Goal: Check status

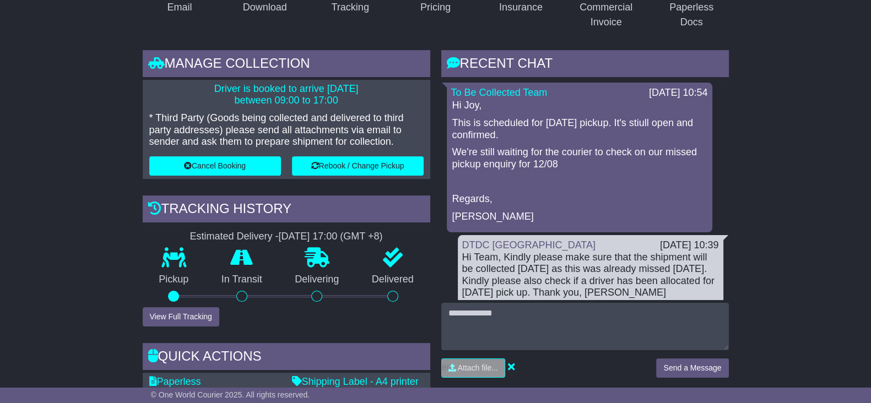
scroll to position [275, 0]
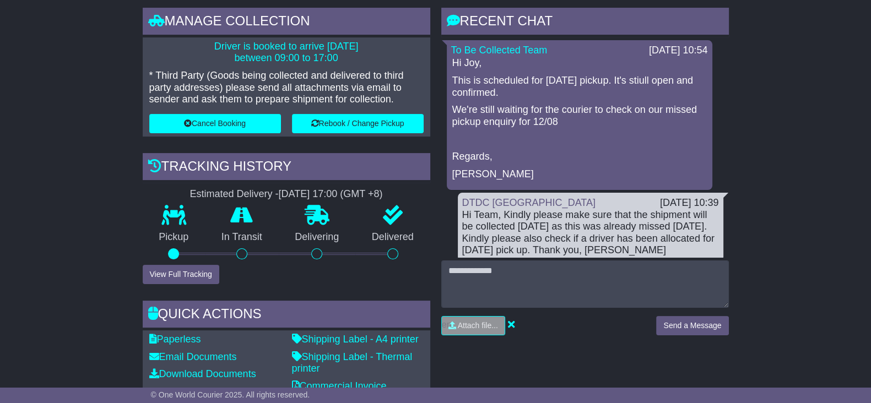
drag, startPoint x: 814, startPoint y: 256, endPoint x: 738, endPoint y: 17, distance: 250.7
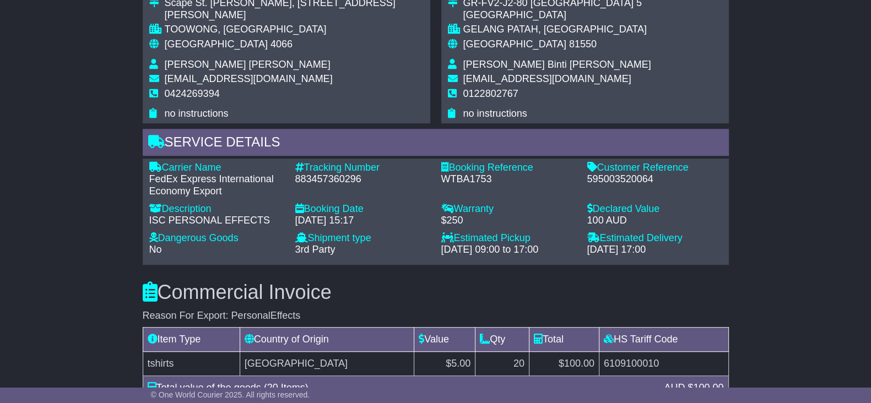
scroll to position [826, 0]
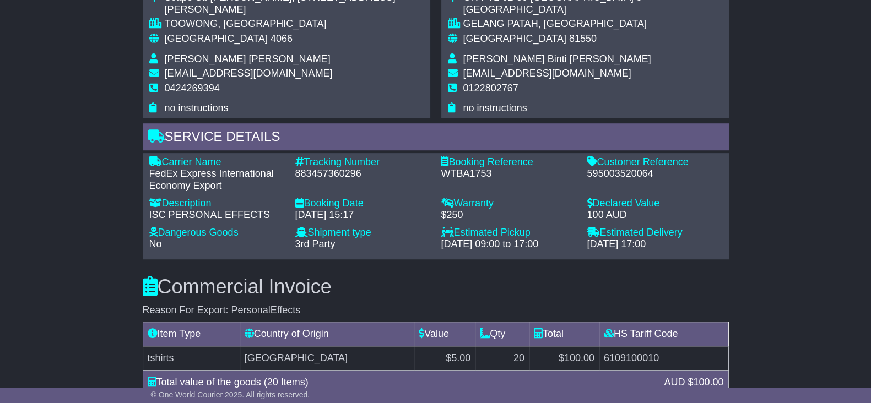
click at [308, 175] on div "883457360296" at bounding box center [362, 174] width 135 height 12
copy div "883457360296"
click at [643, 174] on div "595003520064" at bounding box center [654, 174] width 135 height 12
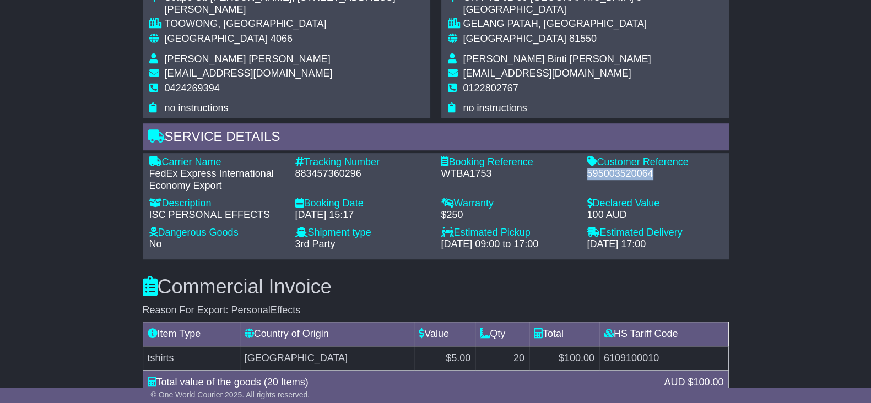
copy div "595003520064"
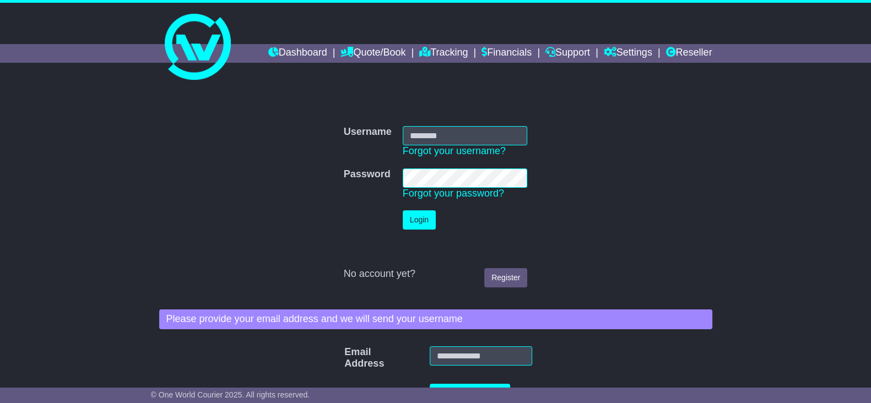
click at [474, 144] on input "Username" at bounding box center [465, 135] width 124 height 19
type input "**********"
click at [422, 230] on td "Login" at bounding box center [465, 220] width 136 height 30
click at [424, 224] on button "Login" at bounding box center [419, 219] width 33 height 19
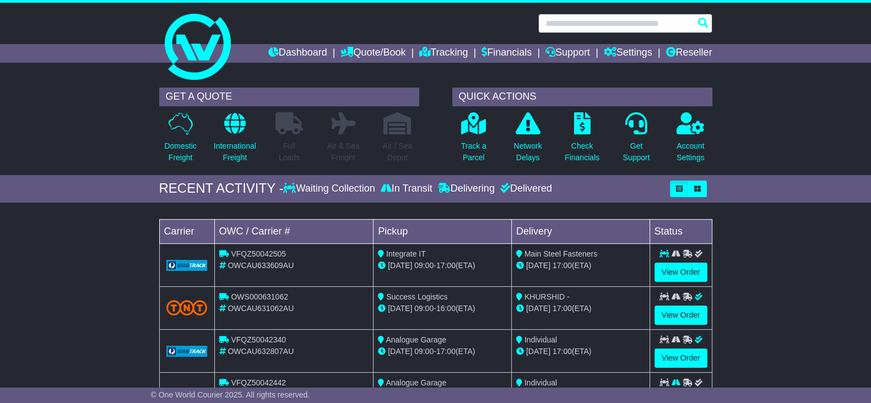
click at [624, 25] on input "text" at bounding box center [625, 23] width 174 height 19
paste input "**********"
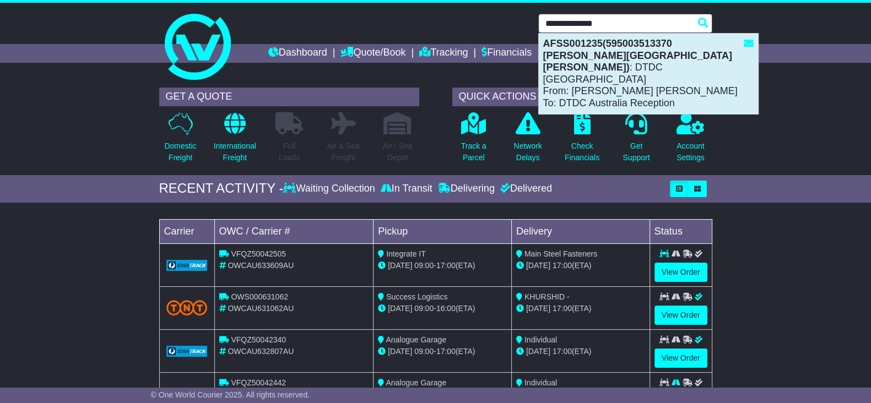
click at [647, 51] on div "AFSS001235(595003513370 [PERSON_NAME][GEOGRAPHIC_DATA][PERSON_NAME]) : DTDC [GE…" at bounding box center [648, 74] width 219 height 80
type input "**********"
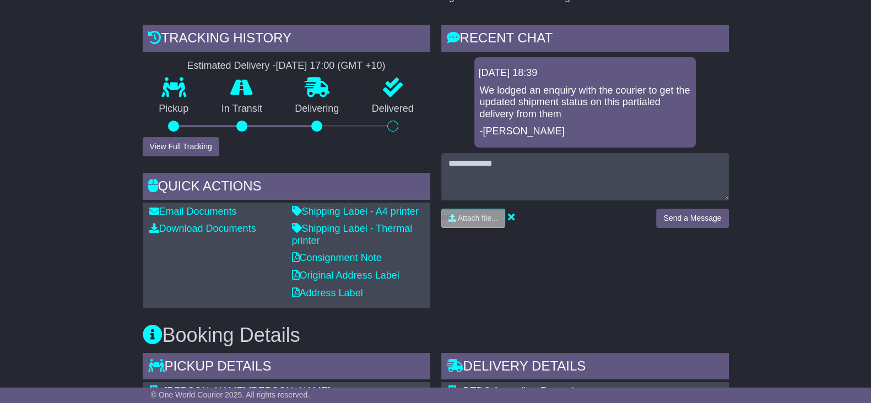
scroll to position [137, 0]
